Goal: Information Seeking & Learning: Learn about a topic

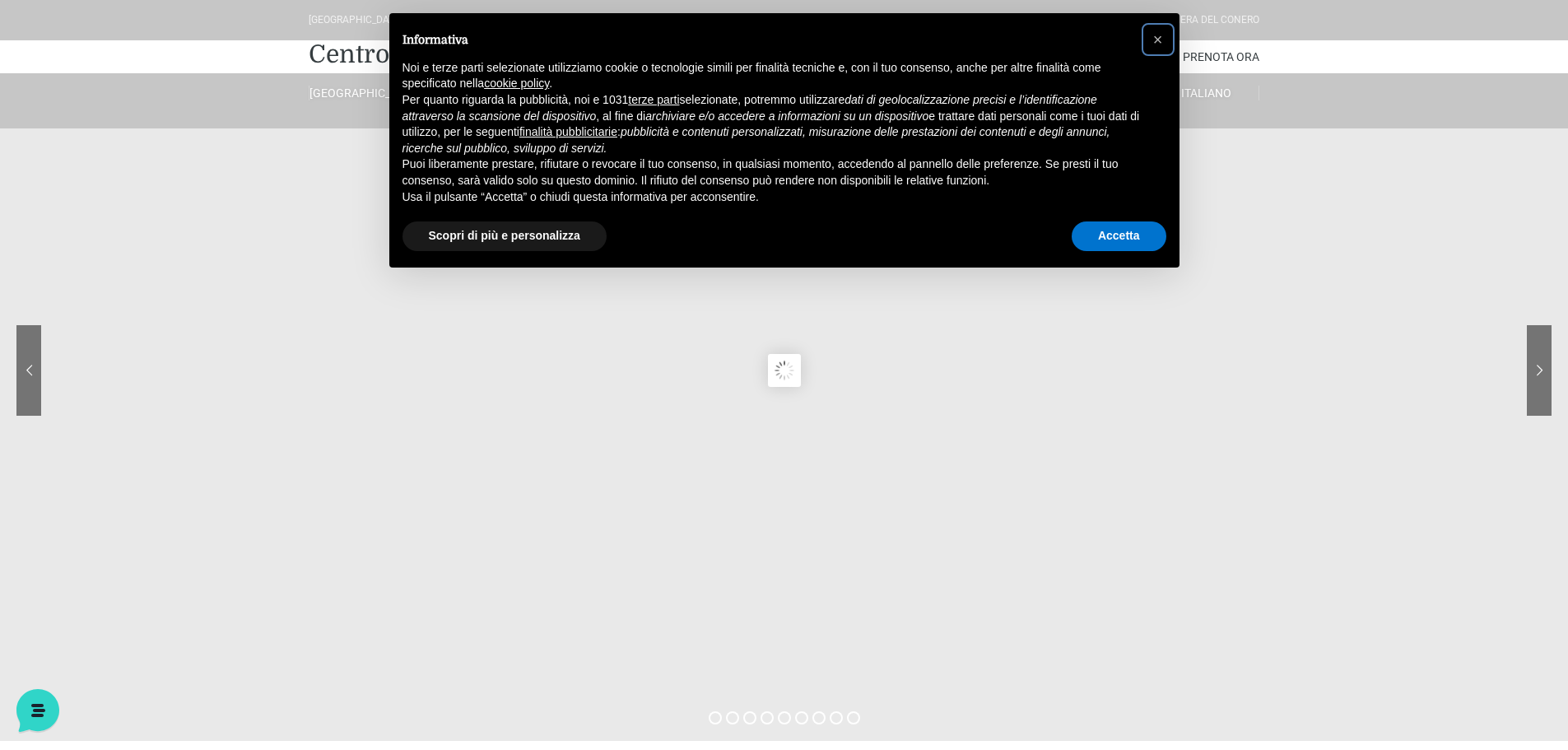
drag, startPoint x: 1155, startPoint y: 36, endPoint x: 1580, endPoint y: 708, distance: 795.1
click at [1158, 43] on span "×" at bounding box center [1159, 40] width 10 height 18
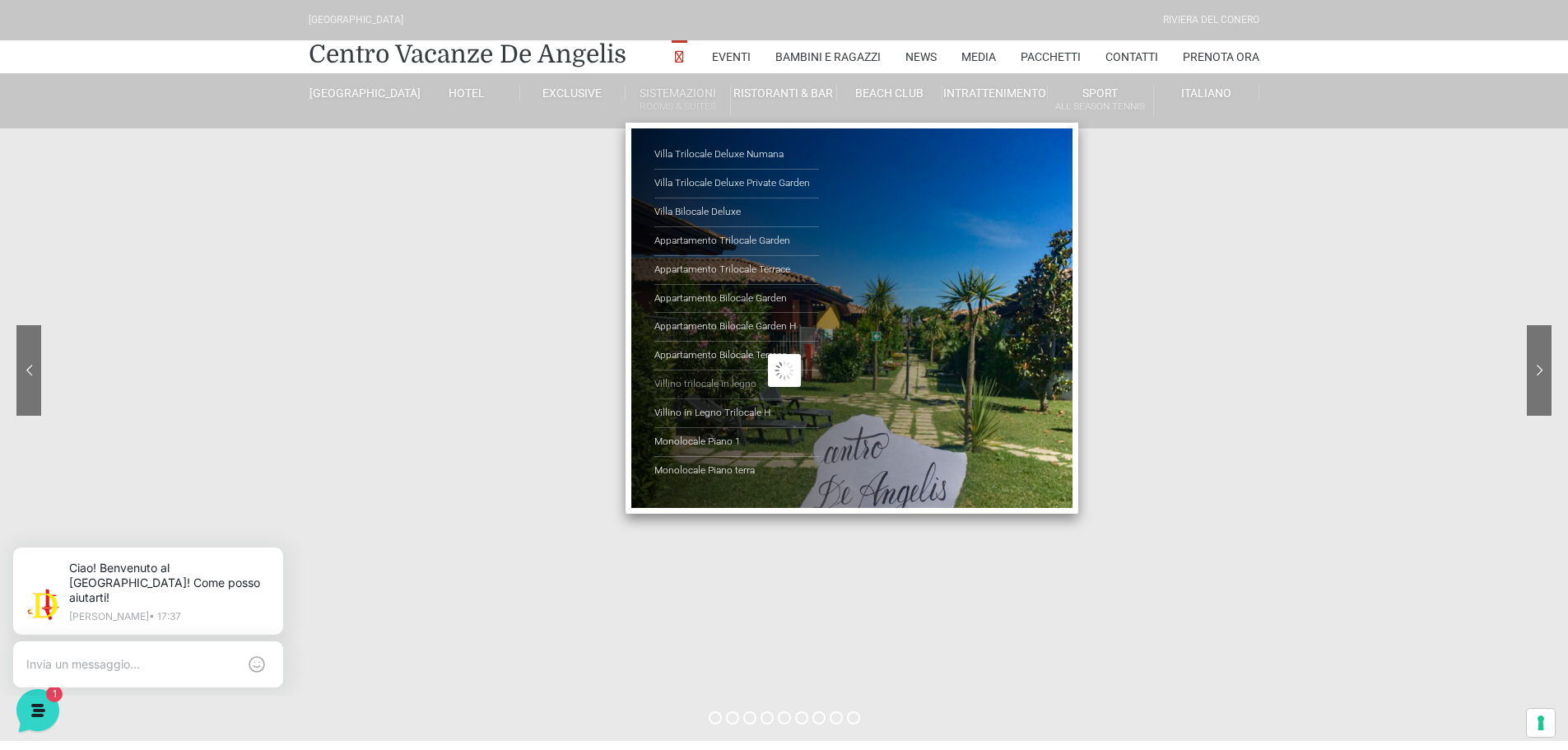
click at [738, 380] on link "Villino trilocale in legno" at bounding box center [737, 384] width 165 height 29
click at [751, 410] on link "Villino in Legno Trilocale H" at bounding box center [737, 413] width 165 height 29
